Goal: Information Seeking & Learning: Learn about a topic

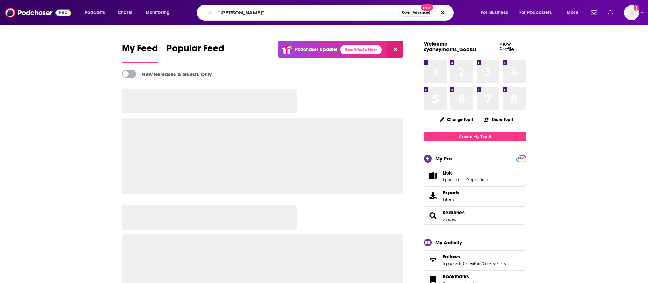
type input ""[PERSON_NAME]""
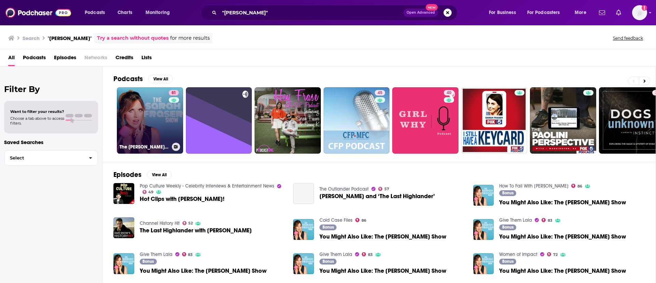
click at [166, 132] on link "81 The [PERSON_NAME] Show" at bounding box center [150, 120] width 66 height 66
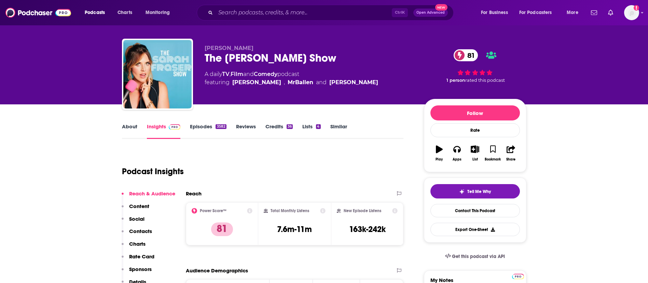
scroll to position [51, 0]
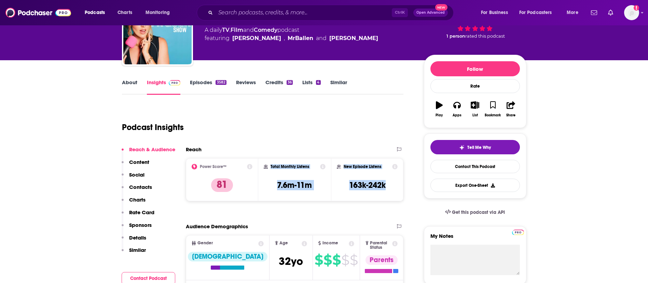
drag, startPoint x: 393, startPoint y: 186, endPoint x: 271, endPoint y: 169, distance: 123.3
click at [271, 169] on div "Power Score™ 81 Total Monthly Listens 7.6m-11m New Episode Listens 163k-242k" at bounding box center [295, 179] width 218 height 43
copy div "Total Monthly Listens 7.6m-11m New Episode Listens 163k-242k"
click at [199, 83] on link "Episodes 3582" at bounding box center [208, 87] width 36 height 16
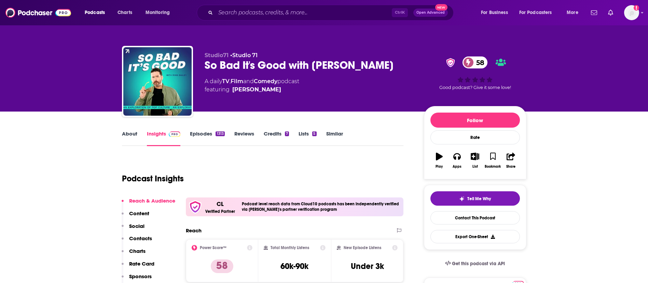
scroll to position [51, 0]
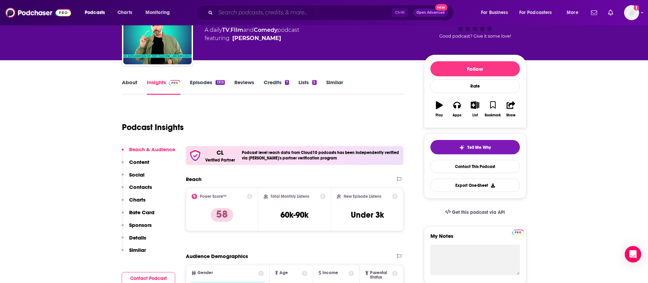
click at [284, 8] on input "Search podcasts, credits, & more..." at bounding box center [304, 12] width 176 height 11
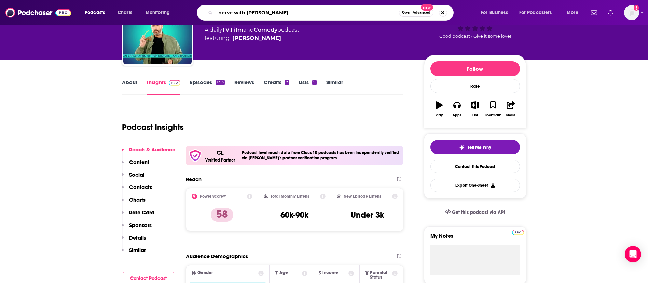
type input "nerve with maureen"
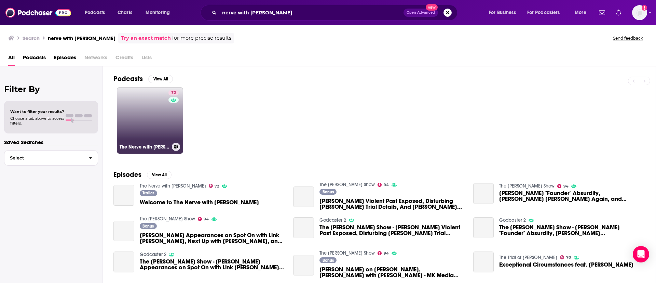
click at [163, 127] on link "72 The Nerve with Maureen Callahan" at bounding box center [150, 120] width 66 height 66
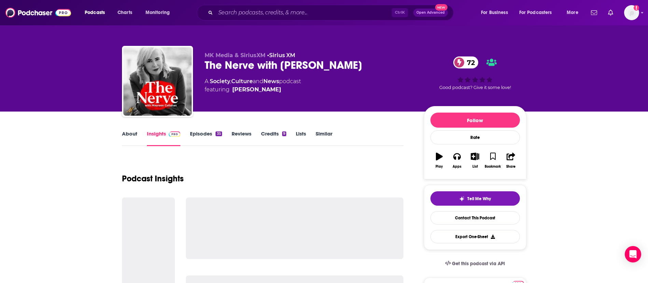
click at [203, 133] on link "Episodes 35" at bounding box center [206, 138] width 32 height 16
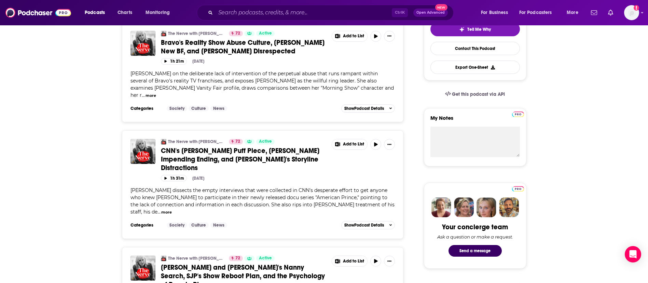
scroll to position [154, 0]
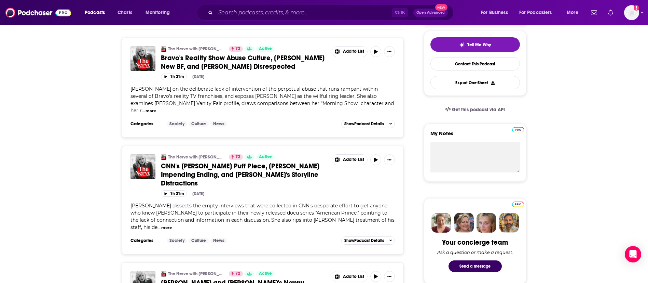
click at [146, 110] on button "more" at bounding box center [151, 111] width 11 height 6
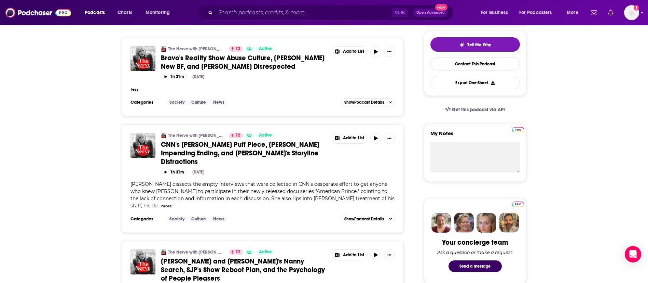
click at [137, 90] on button "less" at bounding box center [135, 89] width 8 height 6
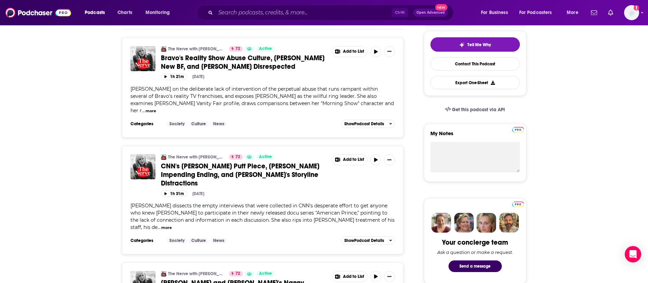
click at [146, 110] on button "more" at bounding box center [151, 111] width 11 height 6
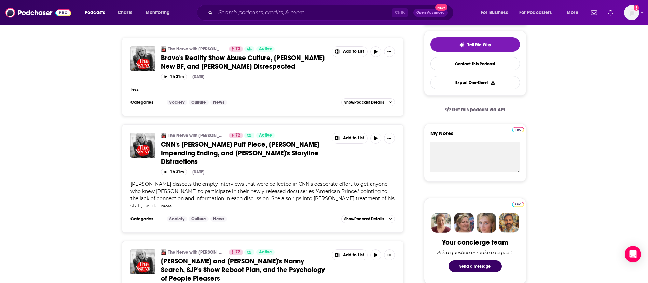
click at [135, 90] on button "less" at bounding box center [135, 89] width 8 height 6
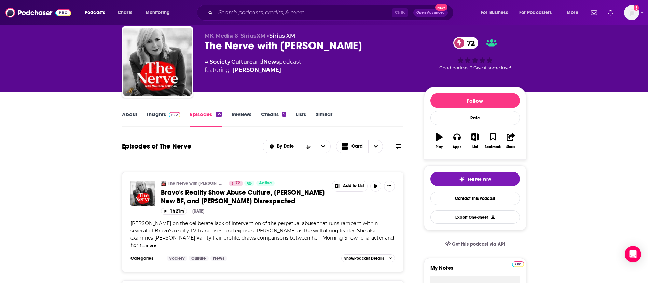
scroll to position [0, 0]
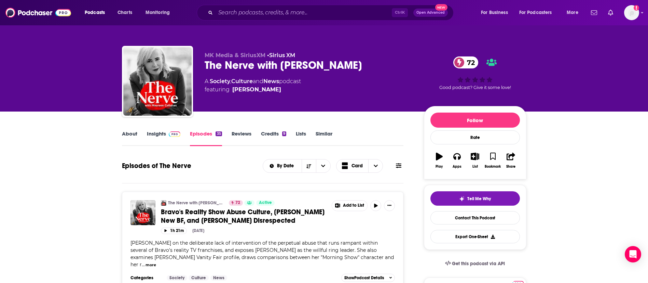
click at [163, 136] on link "Insights" at bounding box center [164, 138] width 34 height 16
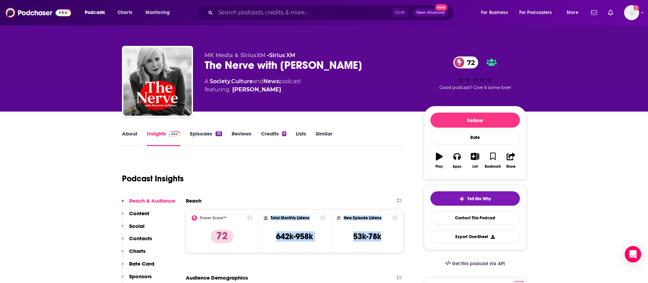
drag, startPoint x: 386, startPoint y: 235, endPoint x: 267, endPoint y: 219, distance: 120.0
click at [267, 219] on div "Power Score™ 72 Total Monthly Listens 642k-958k New Episode Listens 53k-78k" at bounding box center [295, 230] width 218 height 43
copy div "Total Monthly Listens 642k-958k New Episode Listens 53k-78k"
click at [211, 136] on link "Episodes 35" at bounding box center [206, 138] width 32 height 16
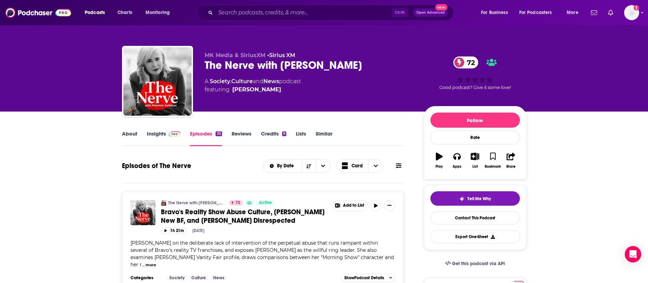
drag, startPoint x: 392, startPoint y: 60, endPoint x: 281, endPoint y: 64, distance: 110.8
click at [281, 64] on div "The Nerve with Maureen Callahan 72" at bounding box center [309, 64] width 209 height 13
copy h2 "Maureen Callahan"
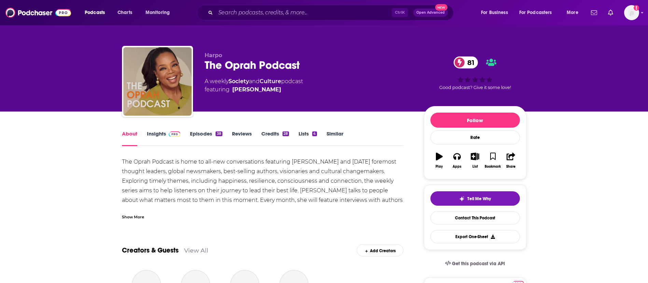
click at [200, 133] on link "Episodes 38" at bounding box center [206, 138] width 32 height 16
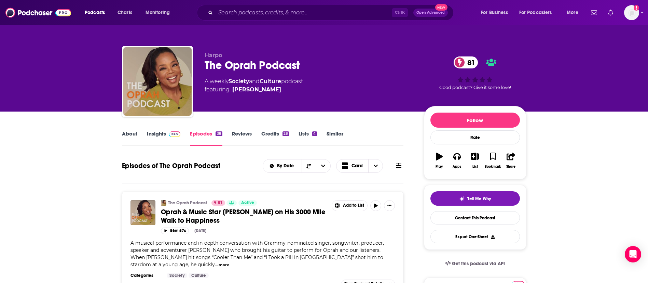
click at [131, 134] on link "About" at bounding box center [129, 138] width 15 height 16
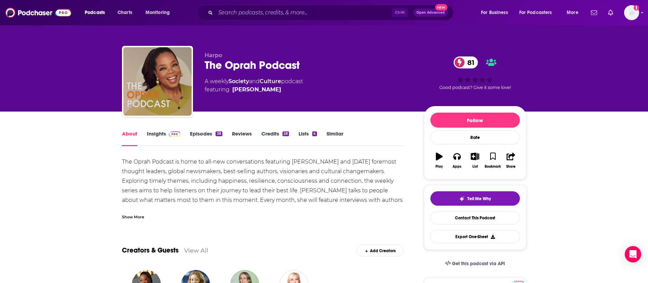
click at [137, 216] on div "Show More" at bounding box center [133, 216] width 22 height 6
